Goal: Transaction & Acquisition: Purchase product/service

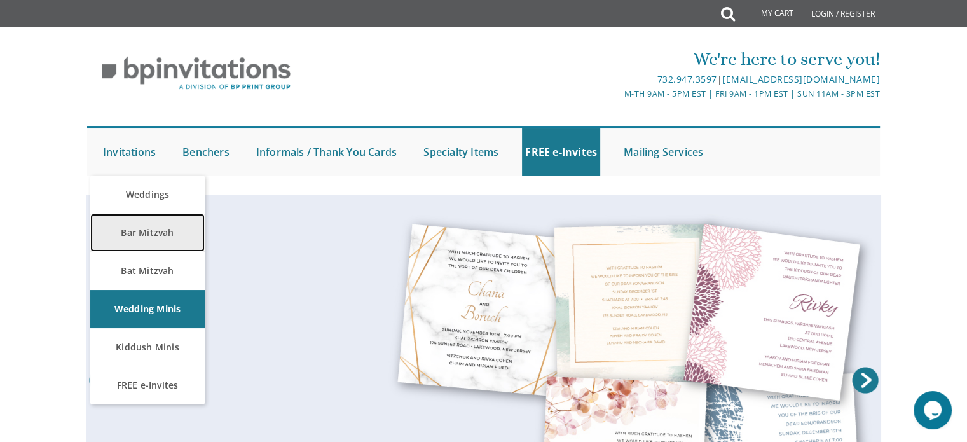
click at [161, 235] on link "Bar Mitzvah" at bounding box center [147, 233] width 114 height 38
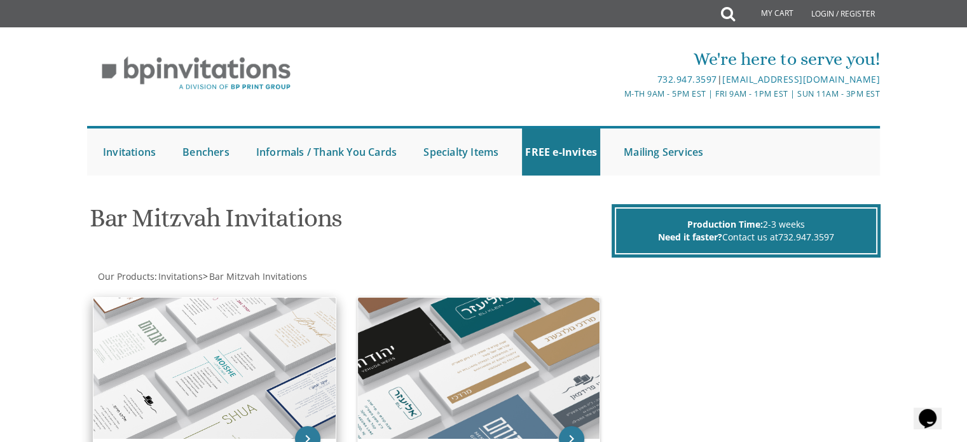
click at [258, 355] on img at bounding box center [214, 368] width 242 height 141
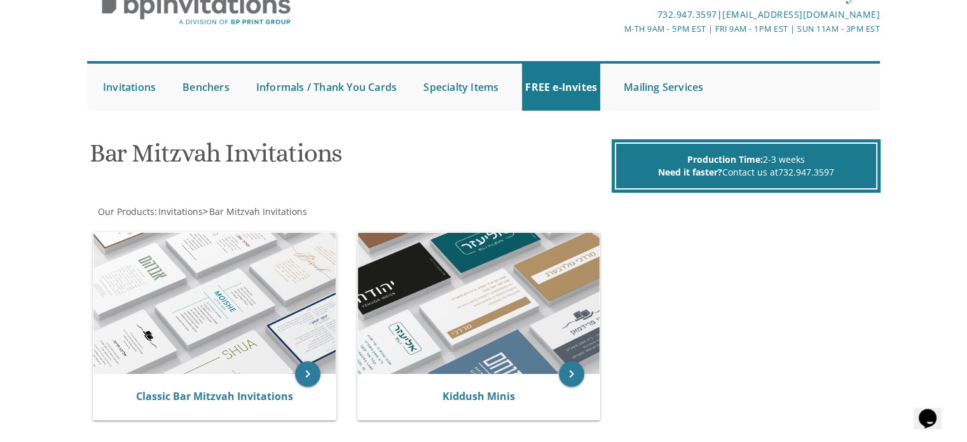
scroll to position [114, 0]
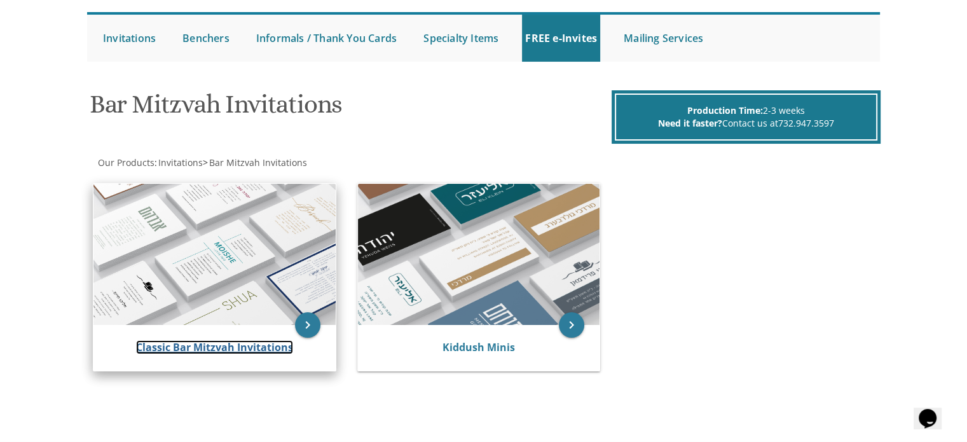
click at [247, 340] on link "Classic Bar Mitzvah Invitations" at bounding box center [214, 347] width 157 height 14
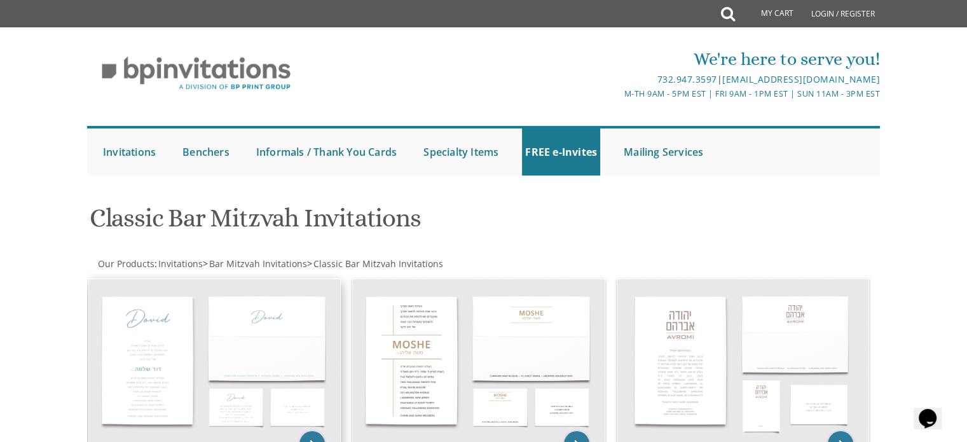
click at [233, 331] on img at bounding box center [215, 361] width 252 height 165
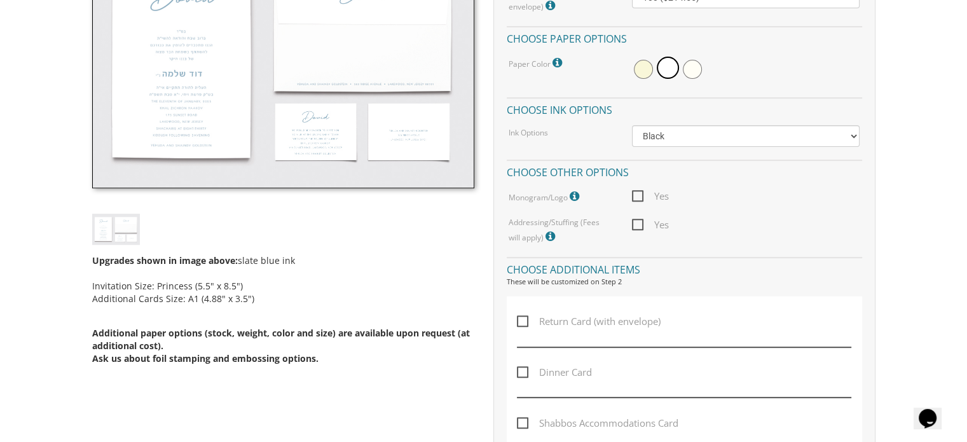
scroll to position [495, 0]
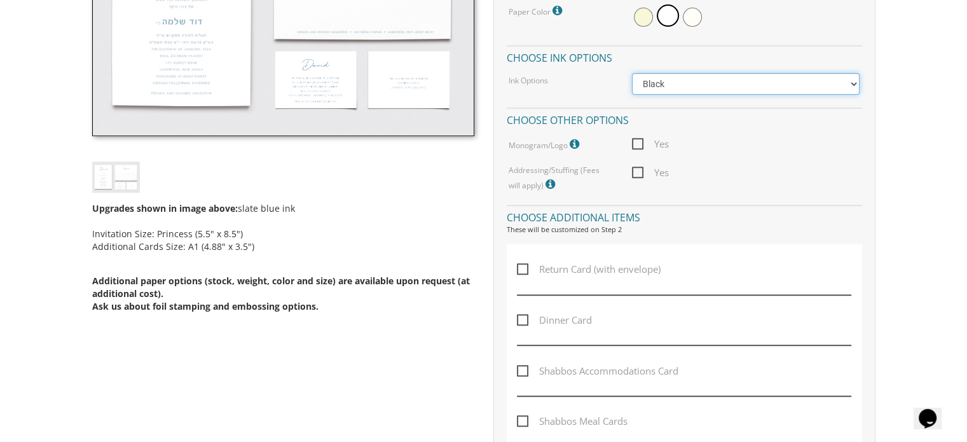
click at [697, 76] on select "Black Colored Ink ($65.00) Black + One Color ($100.00) Two Colors ($137.95)" at bounding box center [746, 84] width 228 height 22
select select "Standard"
click at [632, 73] on select "Black Colored Ink ($65.00) Black + One Color ($100.00) Two Colors ($137.95)" at bounding box center [746, 84] width 228 height 22
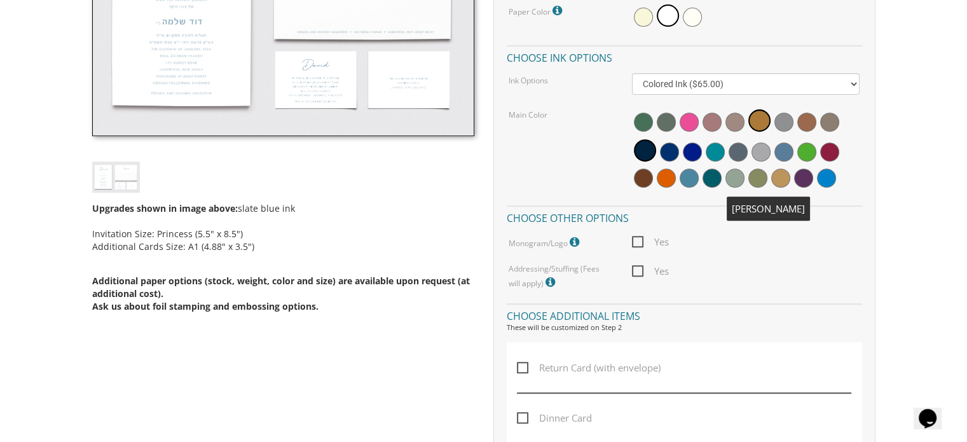
click at [760, 181] on span at bounding box center [757, 177] width 19 height 19
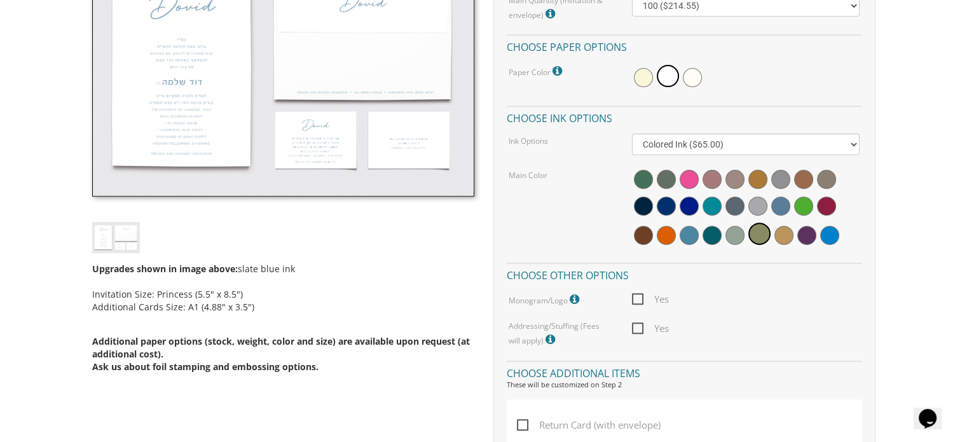
scroll to position [443, 0]
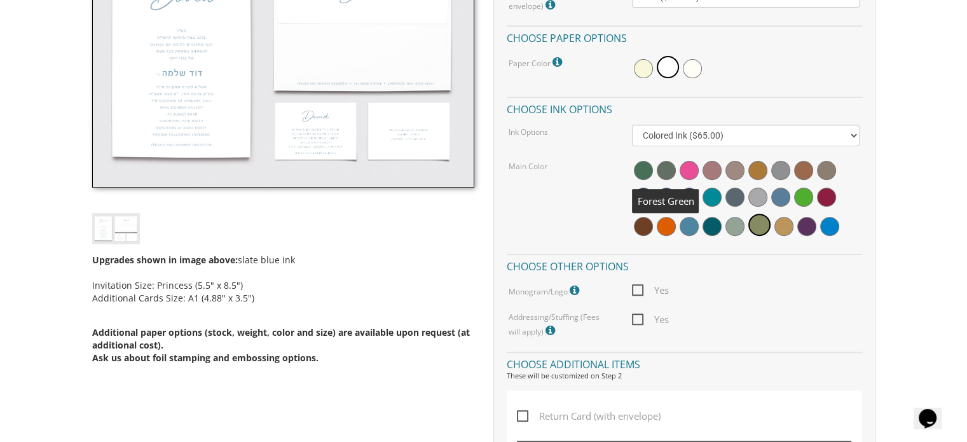
click at [666, 165] on span at bounding box center [666, 170] width 19 height 19
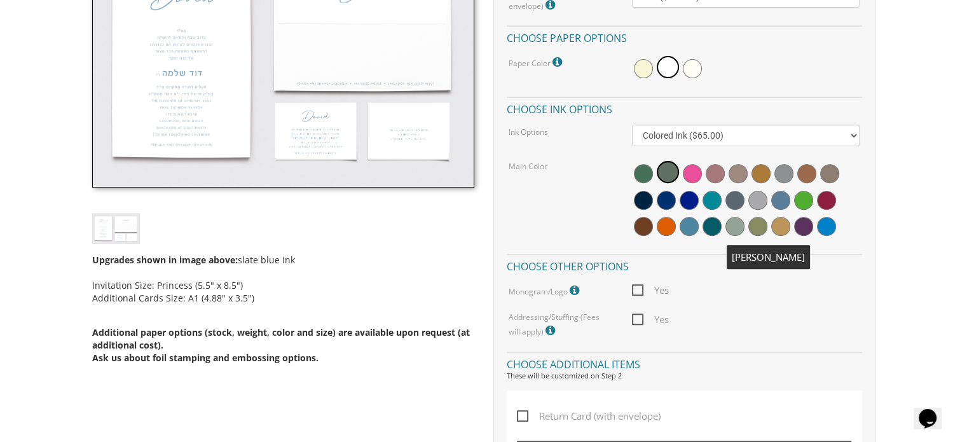
click at [760, 226] on span at bounding box center [757, 226] width 19 height 19
